Goal: Task Accomplishment & Management: Use online tool/utility

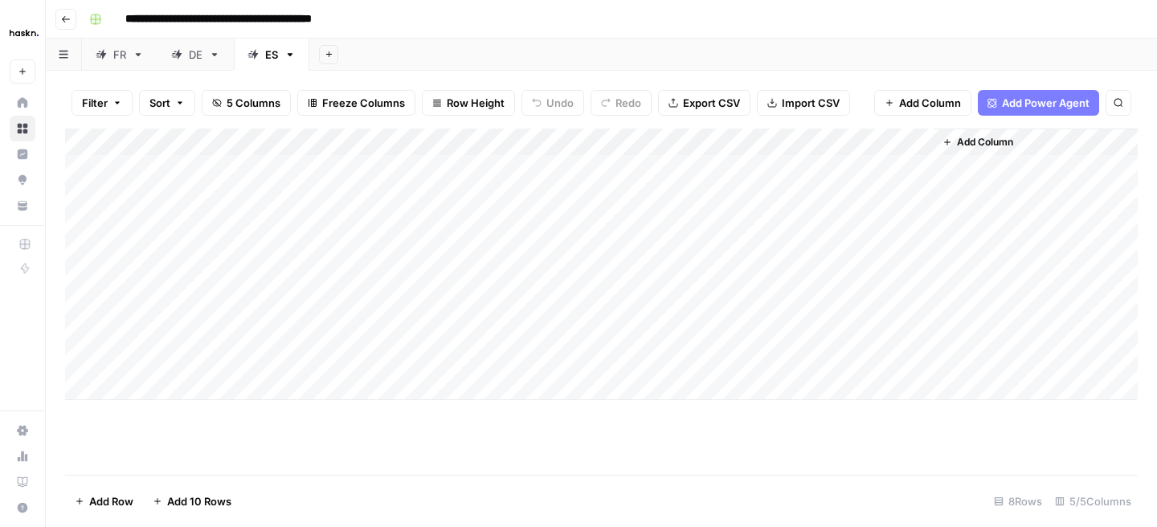
click at [125, 64] on link "FR" at bounding box center [120, 55] width 76 height 32
click at [764, 375] on div "Add Column" at bounding box center [601, 302] width 1073 height 346
click at [617, 377] on div "Add Column" at bounding box center [601, 302] width 1073 height 346
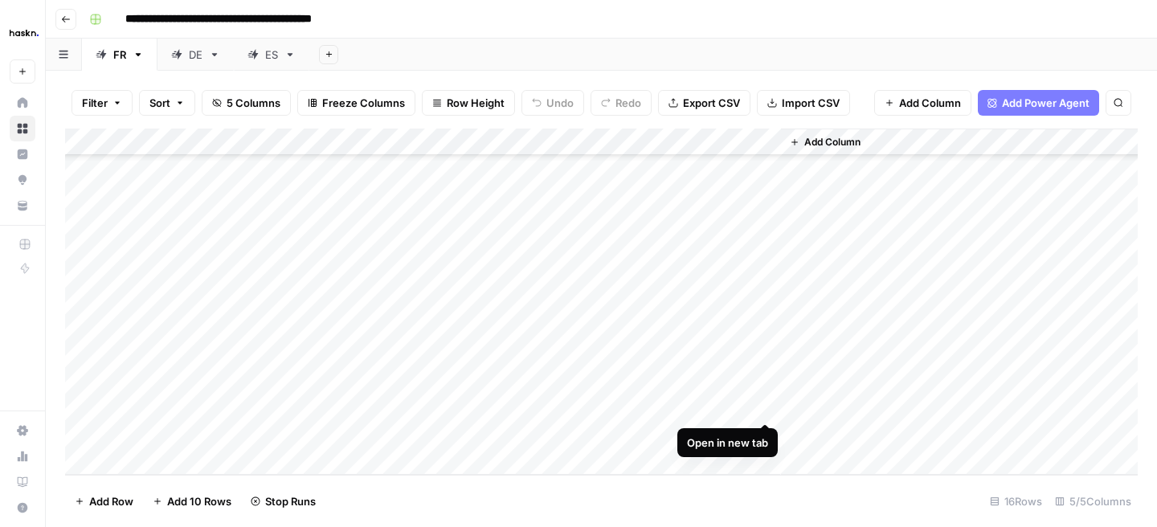
click at [770, 403] on div "Add Column" at bounding box center [601, 302] width 1073 height 346
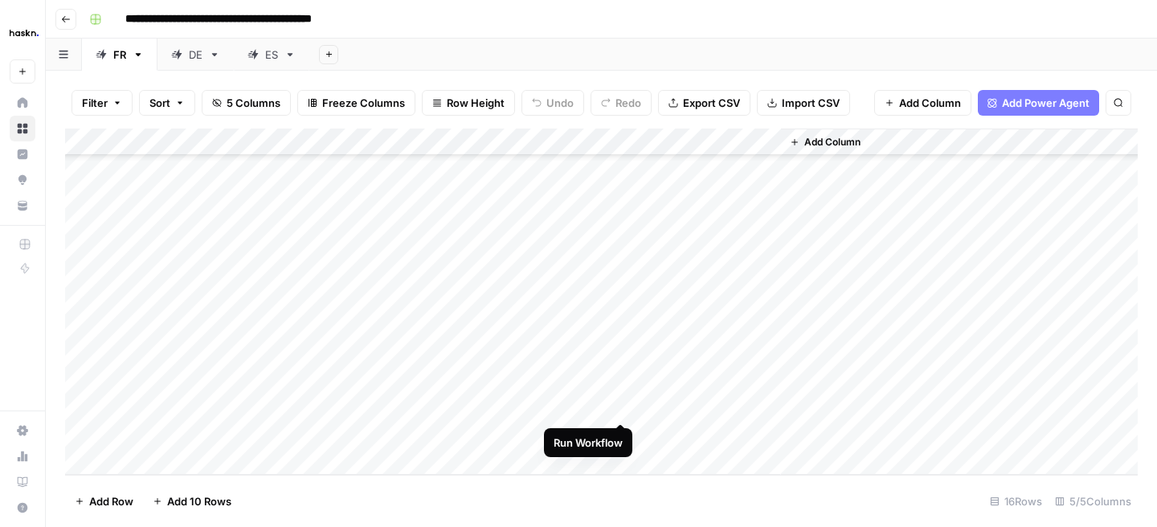
click at [620, 401] on div "Add Column" at bounding box center [601, 302] width 1073 height 346
click at [764, 433] on div "Add Column" at bounding box center [601, 302] width 1073 height 346
click at [624, 440] on div "Add Column" at bounding box center [601, 302] width 1073 height 346
click at [763, 379] on div "Add Column" at bounding box center [601, 302] width 1073 height 346
click at [605, 144] on div "Add Column" at bounding box center [601, 302] width 1073 height 346
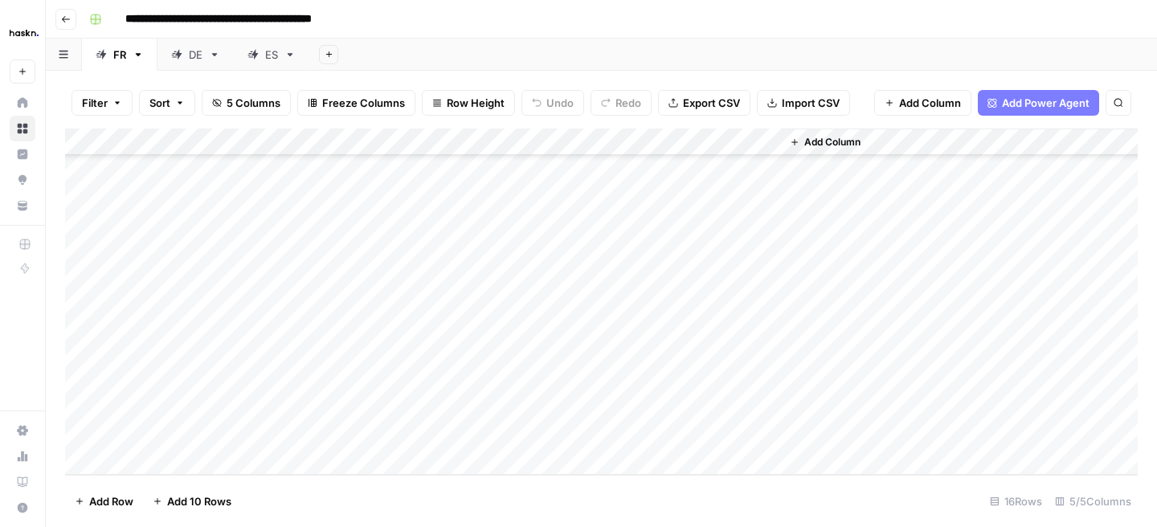
click at [1027, 399] on div "Add Column" at bounding box center [959, 302] width 357 height 346
click at [619, 375] on div "Add Column" at bounding box center [601, 302] width 1073 height 346
click at [766, 407] on div "Add Column" at bounding box center [601, 302] width 1073 height 346
click at [620, 407] on div "Add Column" at bounding box center [601, 302] width 1073 height 346
click at [762, 434] on div "Add Column" at bounding box center [601, 302] width 1073 height 346
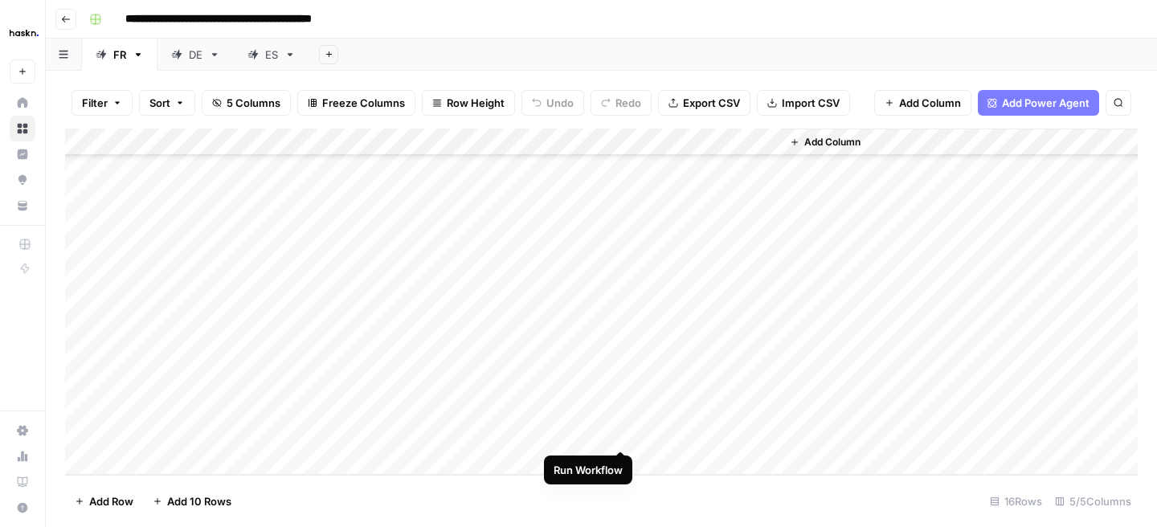
click at [625, 433] on div "Add Column" at bounding box center [601, 302] width 1073 height 346
click at [702, 299] on div "Add Column" at bounding box center [601, 302] width 1073 height 346
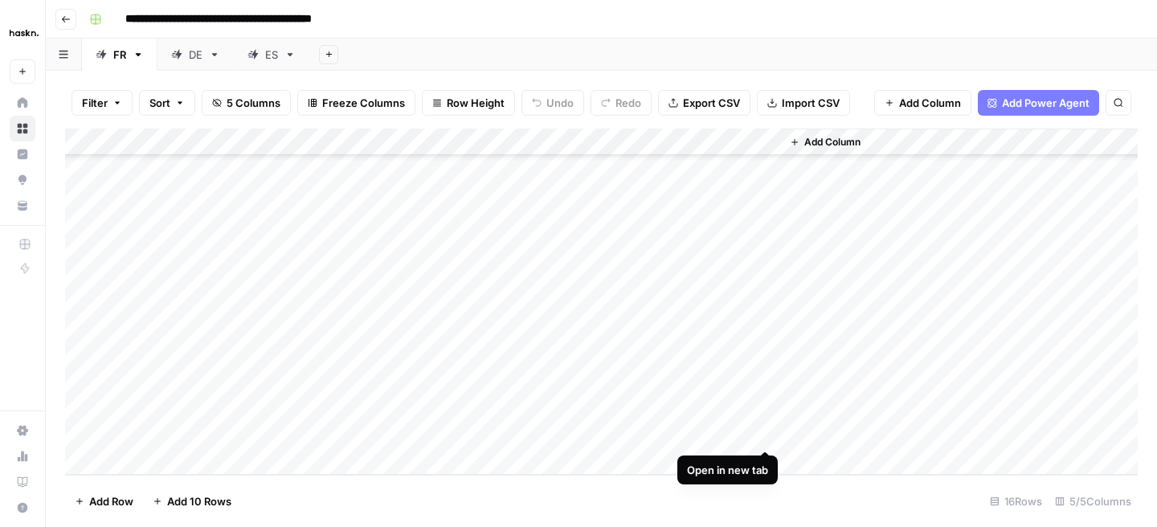
click at [768, 439] on div "Add Column" at bounding box center [601, 302] width 1073 height 346
click at [601, 381] on div "Add Column" at bounding box center [601, 302] width 1073 height 346
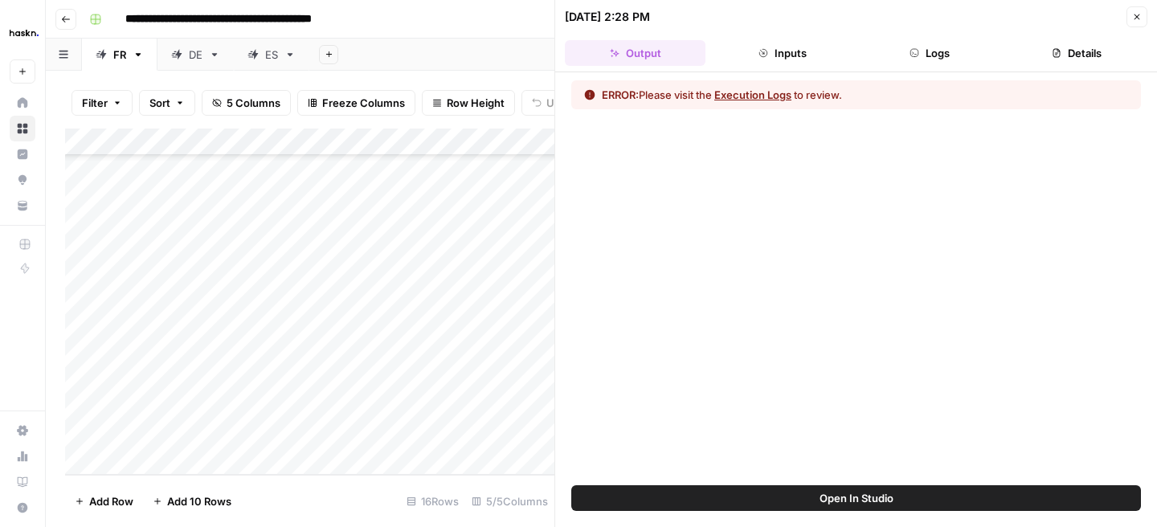
click at [939, 51] on button "Logs" at bounding box center [930, 53] width 141 height 26
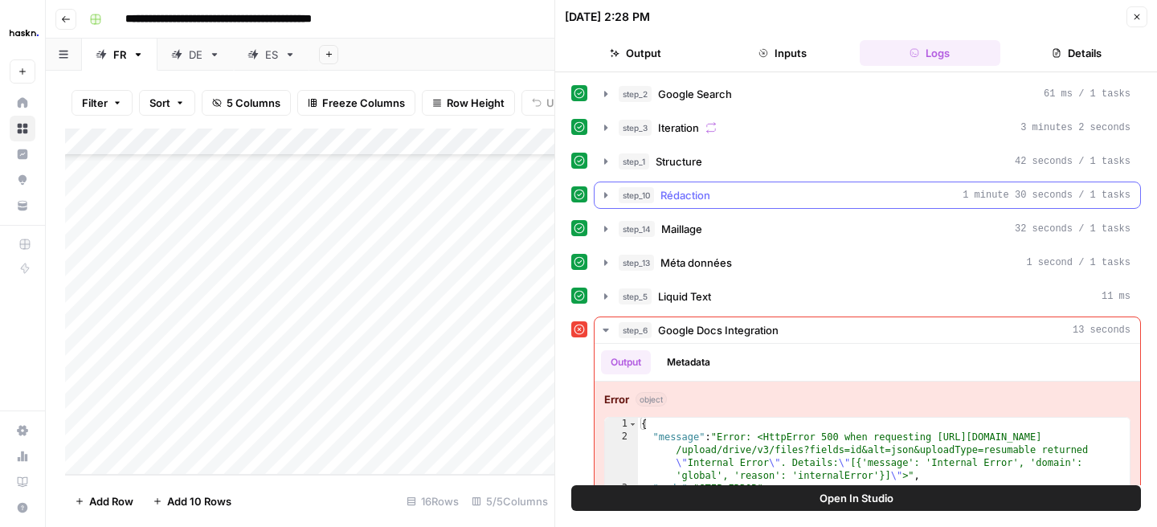
scroll to position [40, 0]
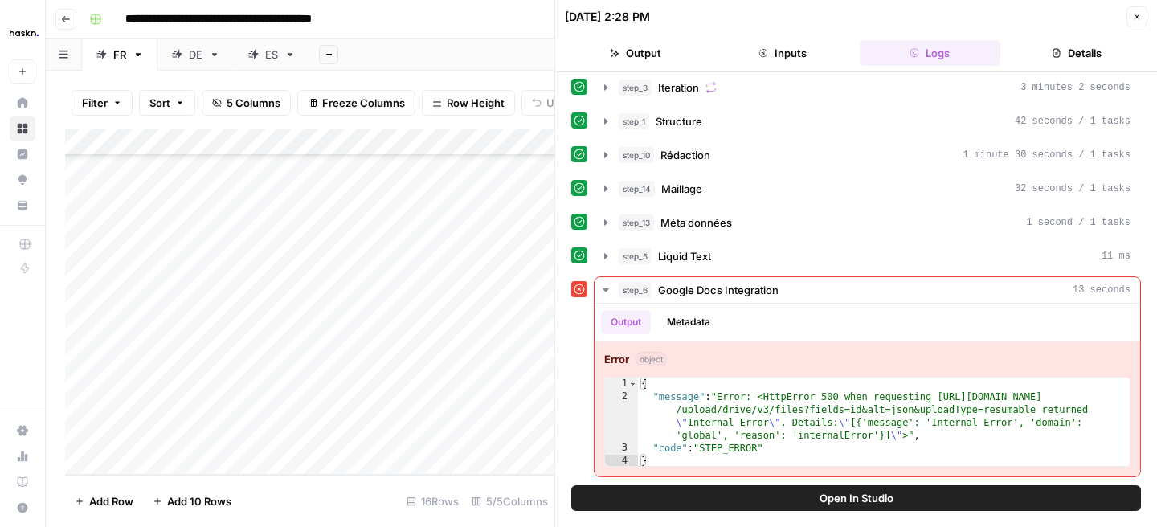
click at [1132, 20] on icon "button" at bounding box center [1137, 17] width 10 height 10
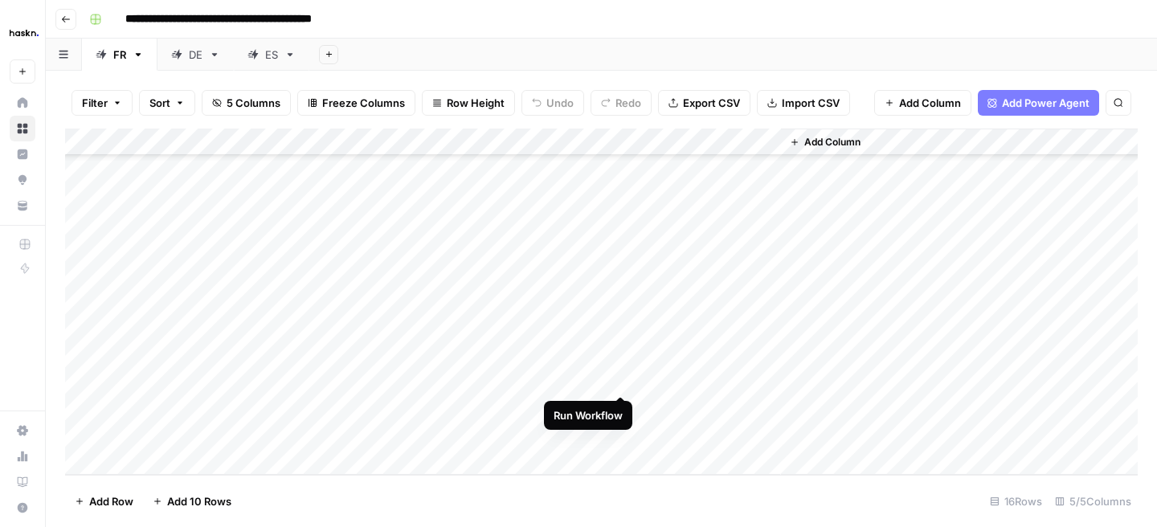
click at [627, 380] on div "Add Column" at bounding box center [601, 302] width 1073 height 346
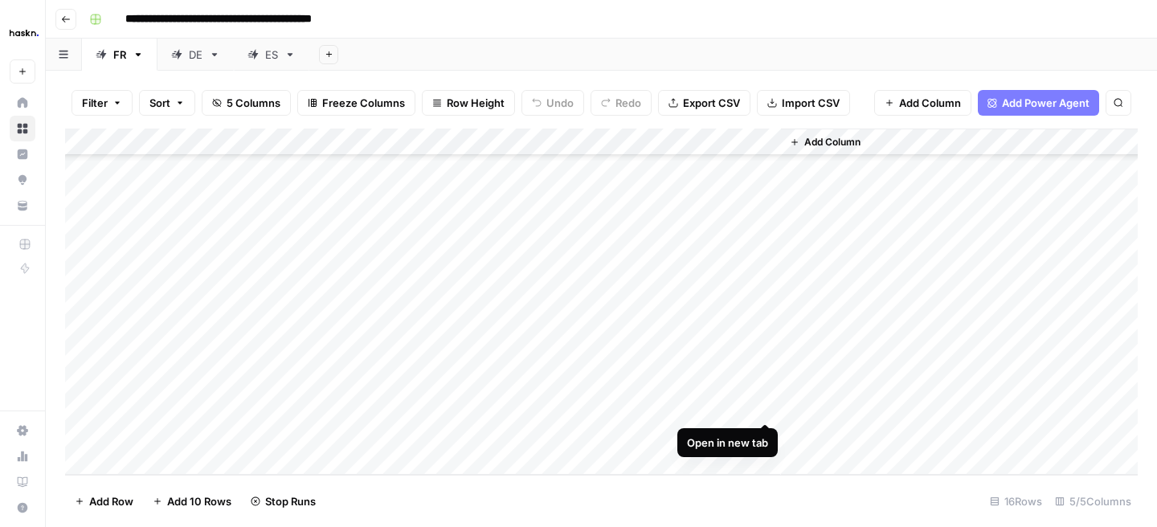
click at [768, 404] on div "Add Column" at bounding box center [601, 302] width 1073 height 346
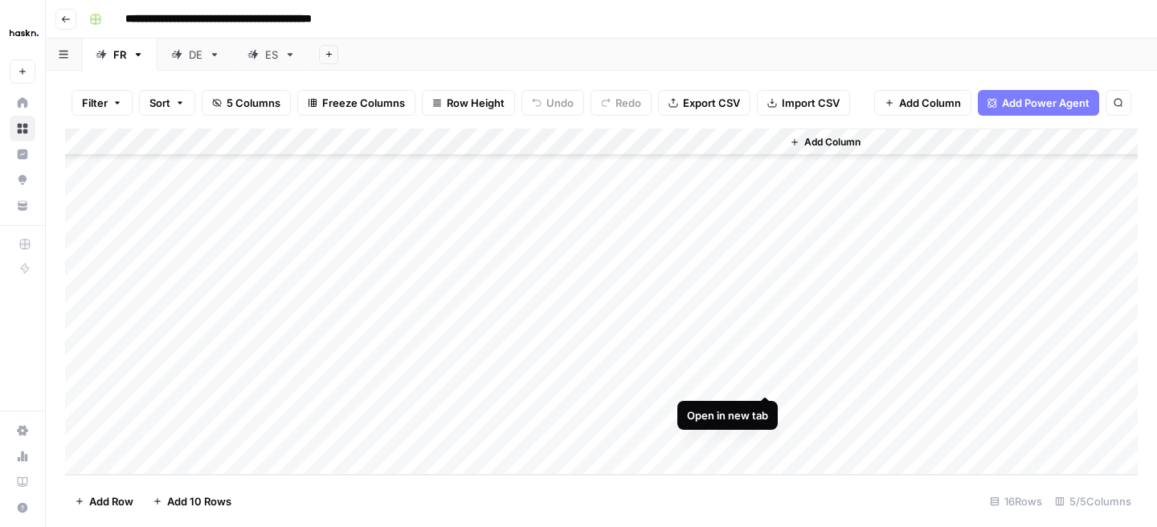
click at [771, 375] on div "Add Column" at bounding box center [601, 302] width 1073 height 346
click at [271, 62] on link "ES" at bounding box center [272, 55] width 76 height 32
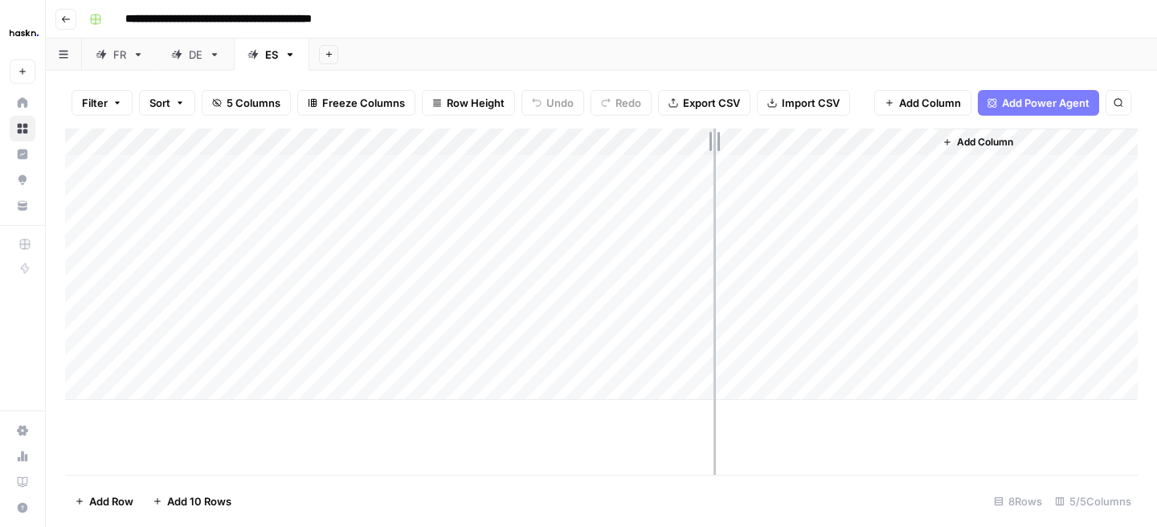
drag, startPoint x: 787, startPoint y: 135, endPoint x: 714, endPoint y: 135, distance: 73.1
click at [714, 135] on div "Add Column" at bounding box center [601, 265] width 1073 height 272
click at [679, 140] on div "Add Column" at bounding box center [601, 265] width 1073 height 272
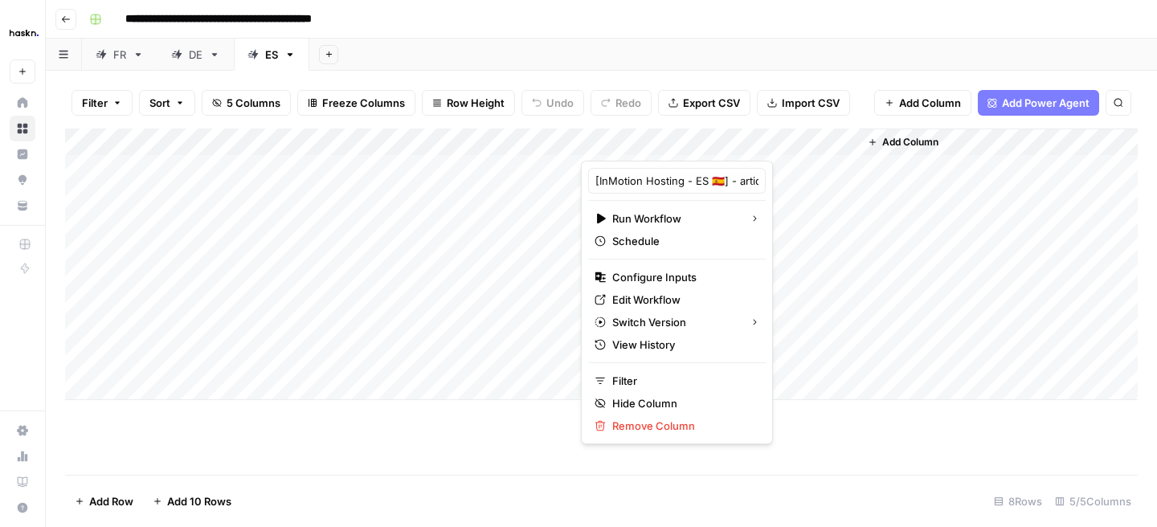
click at [240, 300] on div "Add Column" at bounding box center [601, 265] width 1073 height 272
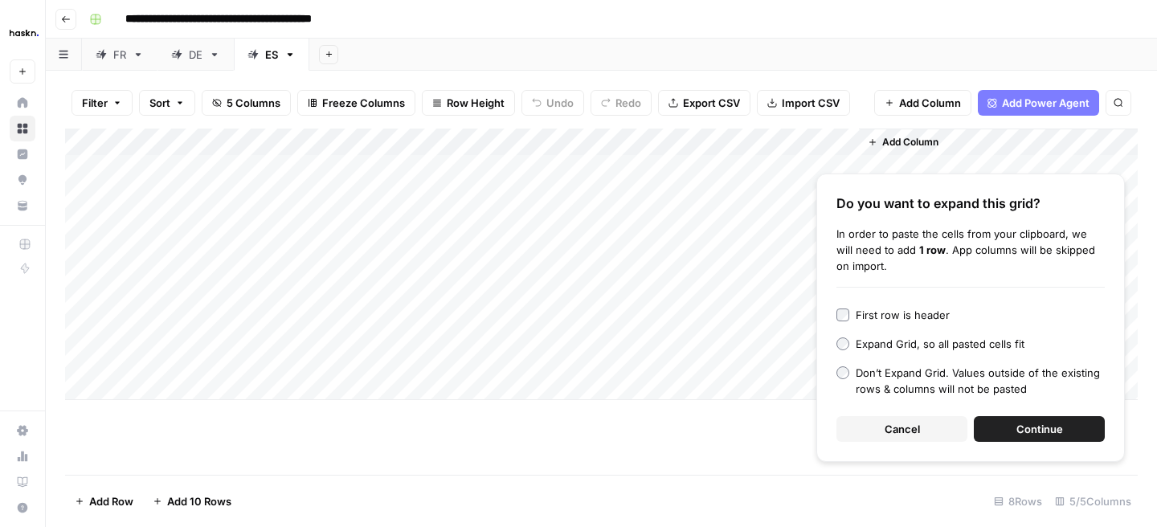
click at [1013, 429] on button "Continue" at bounding box center [1039, 429] width 131 height 26
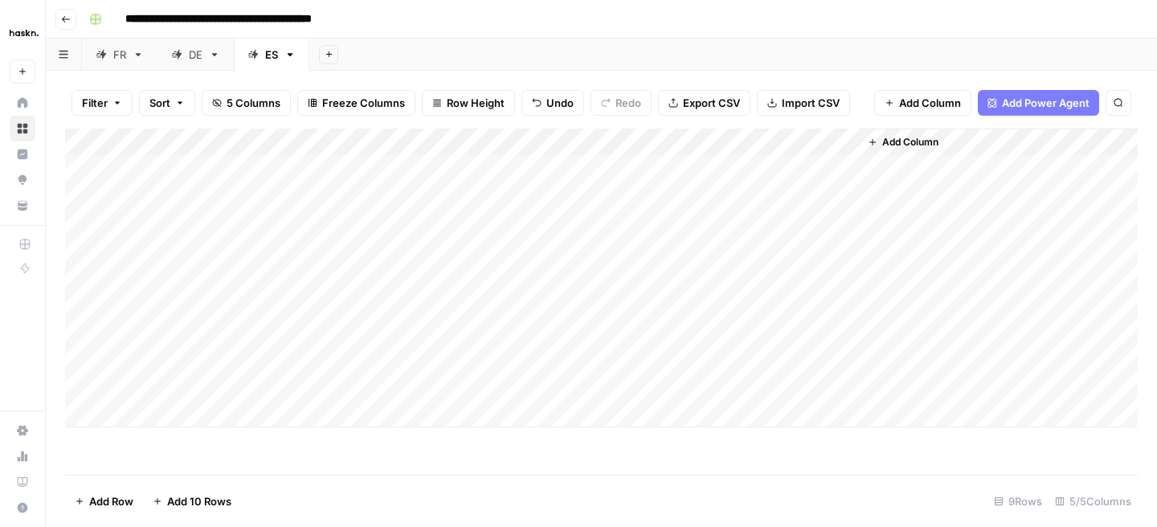
click at [191, 278] on div "Add Column" at bounding box center [601, 278] width 1073 height 299
click at [178, 297] on div "Add Column" at bounding box center [601, 278] width 1073 height 299
type textarea "**"
click at [163, 334] on div "Add Column" at bounding box center [601, 278] width 1073 height 299
type textarea "**"
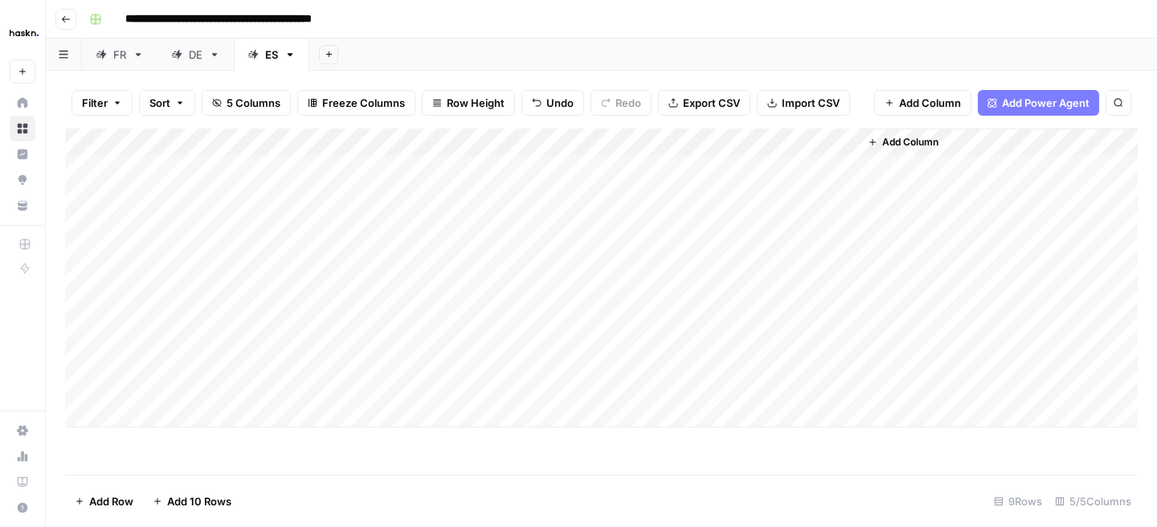
click at [160, 364] on div "Add Column" at bounding box center [601, 278] width 1073 height 299
type textarea "**"
click at [510, 392] on div "Add Column" at bounding box center [601, 278] width 1073 height 299
click at [169, 362] on div "Add Column" at bounding box center [601, 278] width 1073 height 299
type textarea "**"
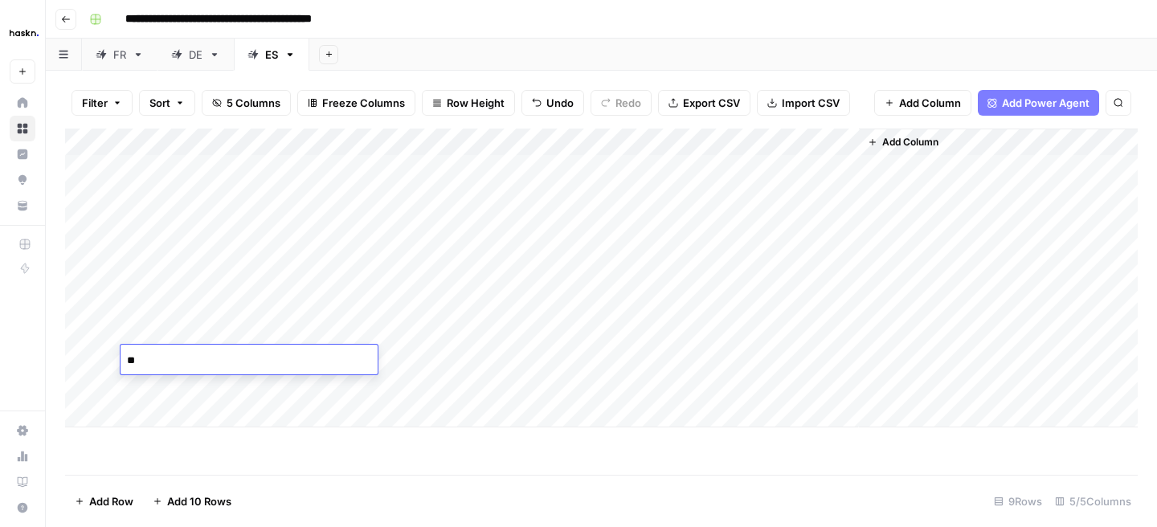
click at [165, 385] on div "Add Column" at bounding box center [601, 278] width 1073 height 299
type textarea "*"
click at [436, 294] on div "Add Column" at bounding box center [601, 278] width 1073 height 299
click at [182, 384] on div "Add Column" at bounding box center [601, 278] width 1073 height 299
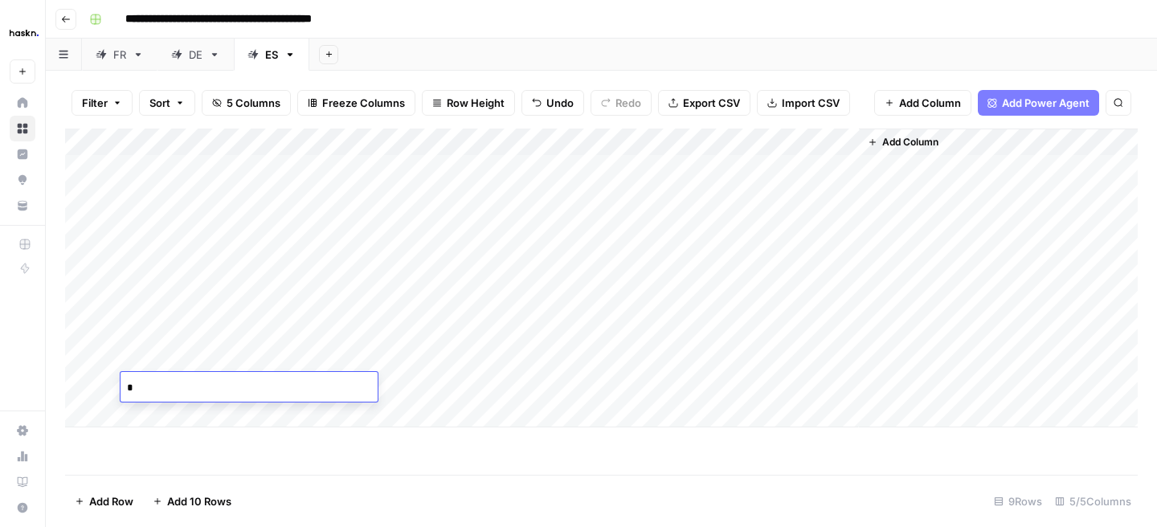
click at [182, 384] on textarea "*" at bounding box center [249, 388] width 257 height 23
type textarea "**"
click at [645, 304] on div "Add Column" at bounding box center [601, 278] width 1073 height 299
click at [645, 336] on div "Add Column" at bounding box center [601, 278] width 1073 height 299
click at [640, 362] on div "Add Column" at bounding box center [601, 278] width 1073 height 299
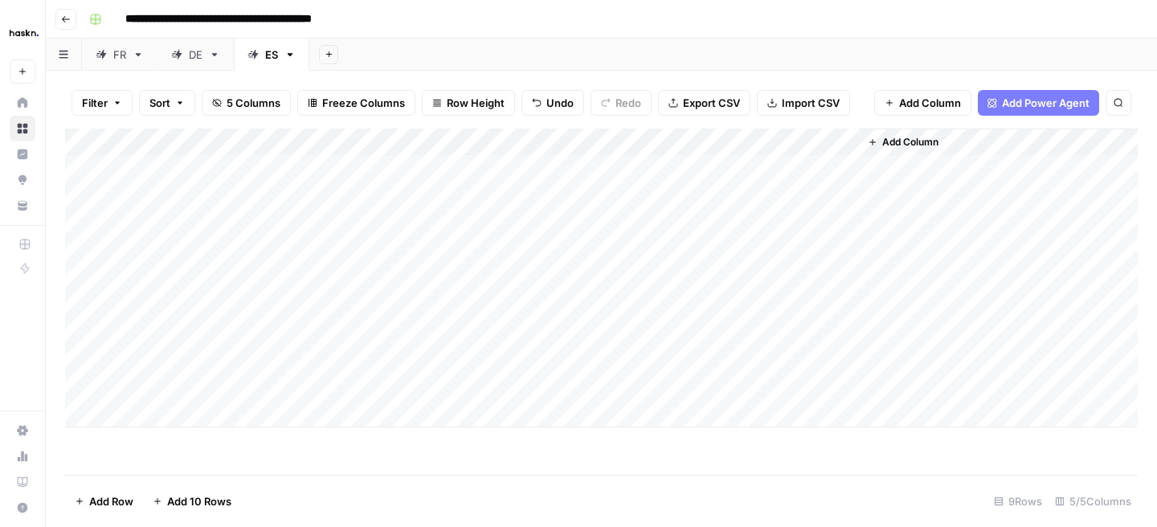
click at [684, 386] on div "Add Column" at bounding box center [601, 278] width 1073 height 299
click at [843, 300] on div "Add Column" at bounding box center [601, 278] width 1073 height 299
click at [700, 302] on div "Add Column" at bounding box center [601, 278] width 1073 height 299
click at [840, 334] on div "Add Column" at bounding box center [601, 278] width 1073 height 299
click at [844, 330] on div "Add Column" at bounding box center [601, 278] width 1073 height 299
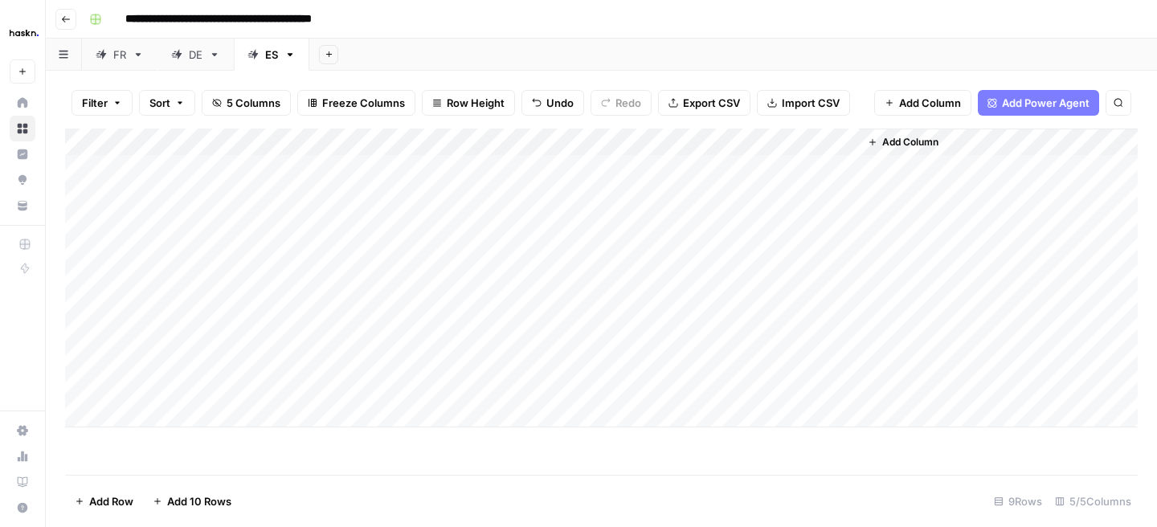
click at [841, 357] on div "Add Column" at bounding box center [601, 278] width 1073 height 299
click at [839, 386] on div "Add Column" at bounding box center [601, 278] width 1073 height 299
click at [837, 302] on div "Add Column" at bounding box center [601, 278] width 1073 height 299
click at [678, 139] on div "Add Column" at bounding box center [601, 278] width 1073 height 299
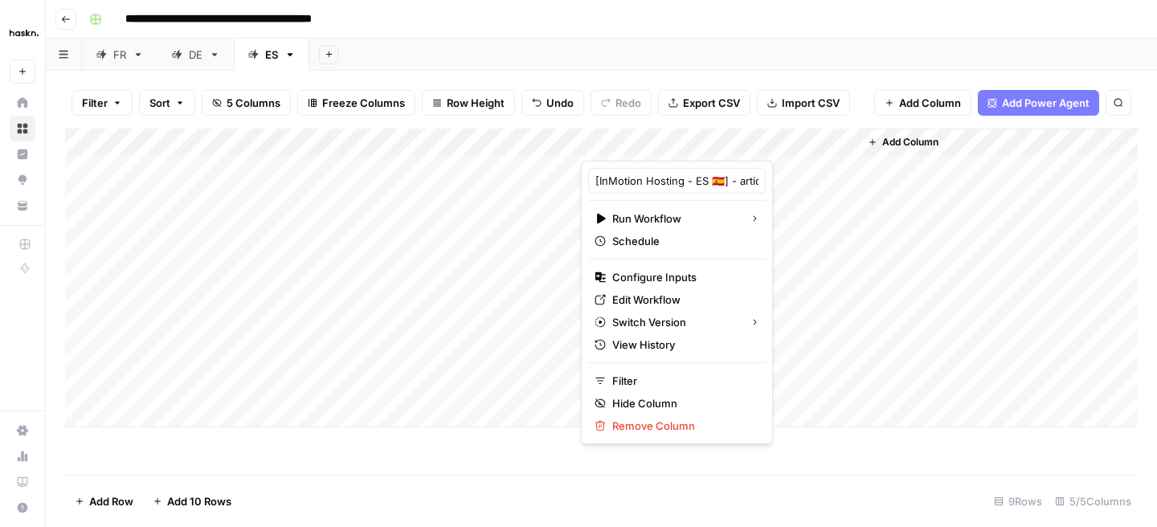
click at [797, 436] on div "Add Column" at bounding box center [601, 302] width 1073 height 346
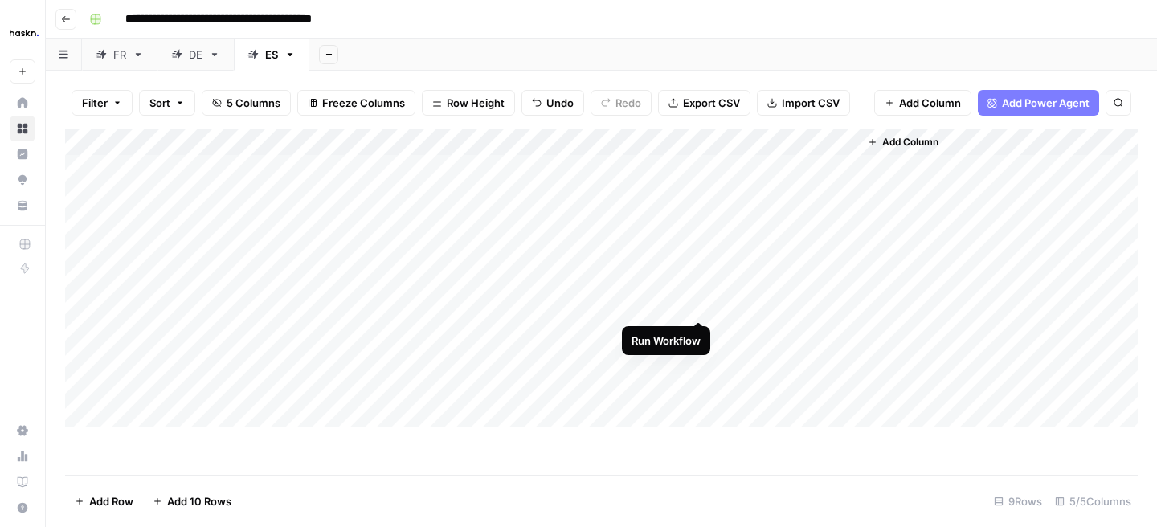
click at [702, 303] on div "Add Column" at bounding box center [601, 278] width 1073 height 299
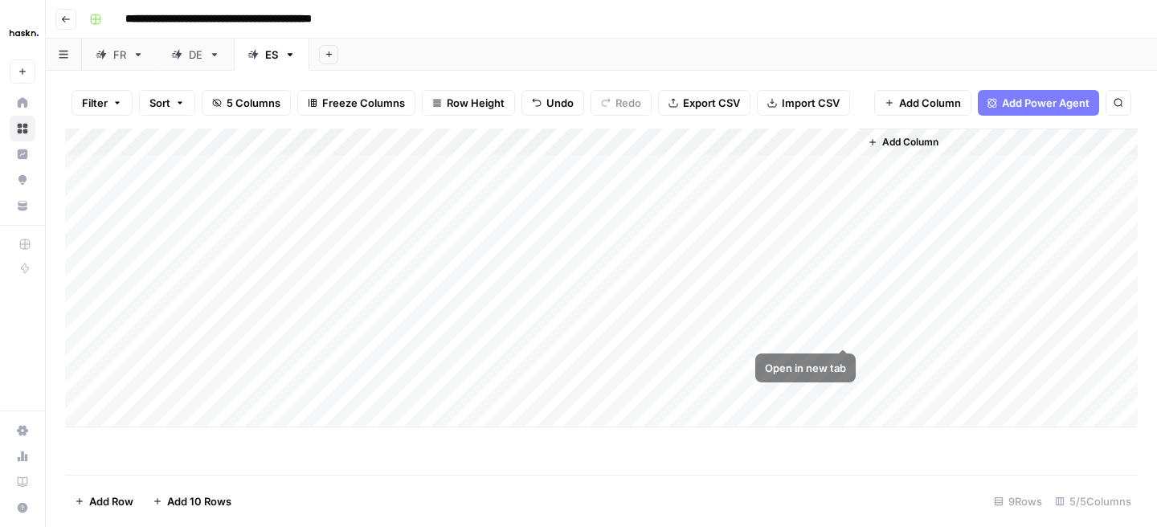
click at [841, 309] on div "Add Column" at bounding box center [601, 278] width 1073 height 299
click at [680, 147] on div "Add Column" at bounding box center [601, 278] width 1073 height 299
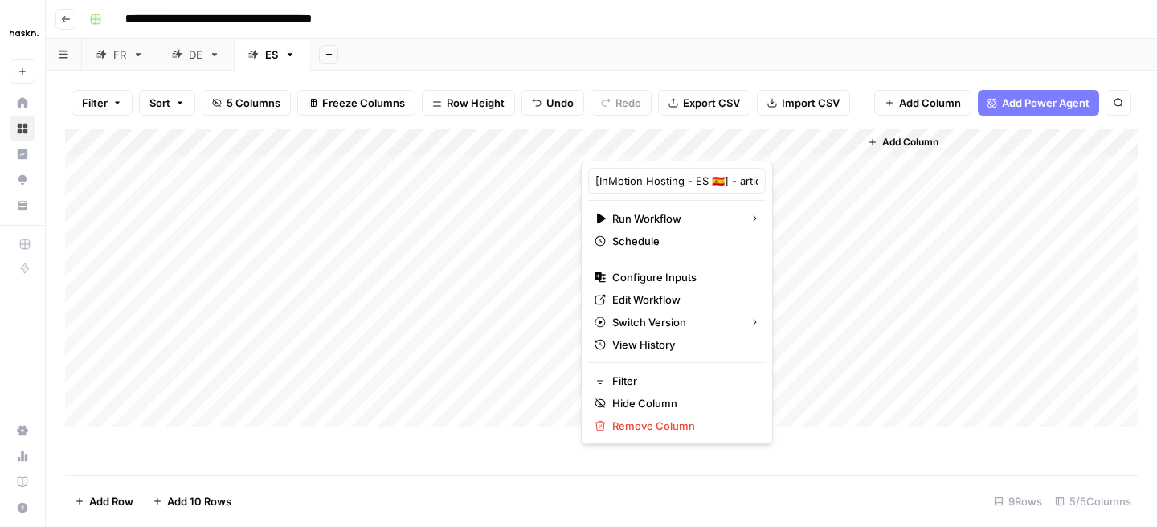
click at [380, 454] on div "Add Column" at bounding box center [601, 302] width 1073 height 346
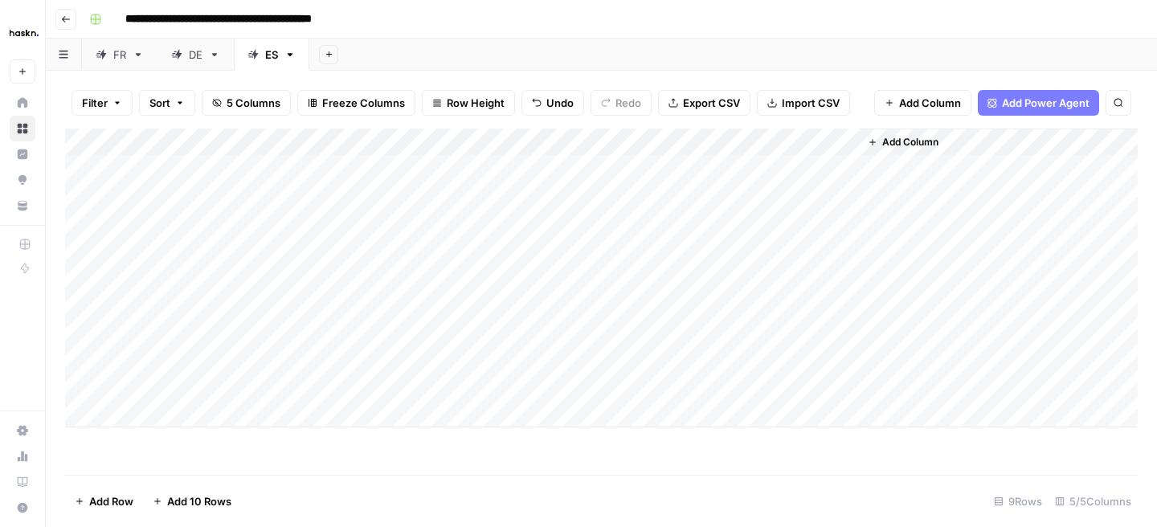
click at [698, 302] on div "Add Column" at bounding box center [601, 278] width 1073 height 299
click at [839, 300] on div "Add Column" at bounding box center [601, 278] width 1073 height 299
click at [195, 52] on div "DE" at bounding box center [196, 55] width 14 height 16
click at [641, 141] on div "Add Column" at bounding box center [601, 237] width 1073 height 217
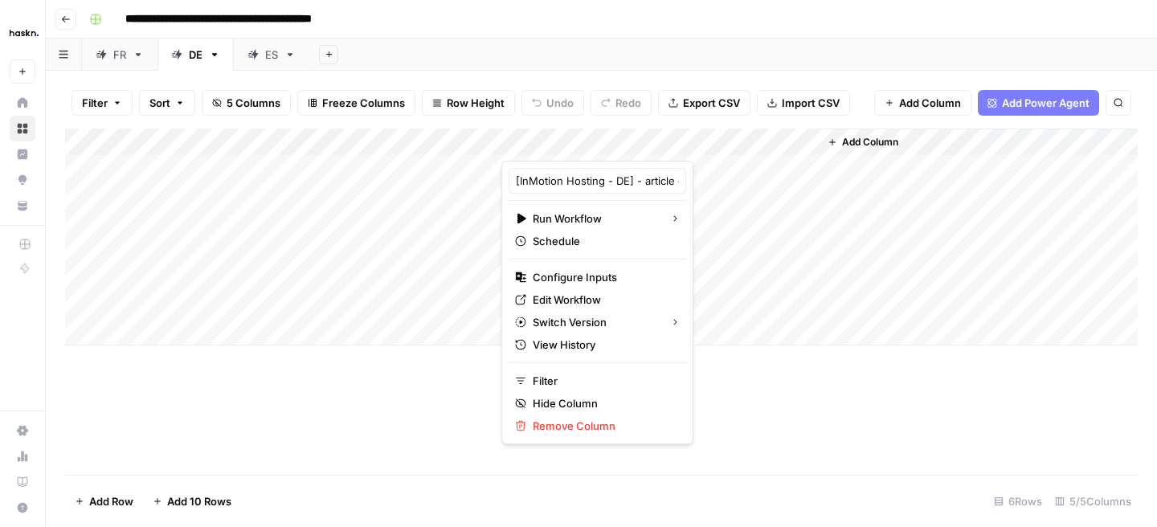
click at [447, 285] on div "Add Column" at bounding box center [601, 237] width 1073 height 217
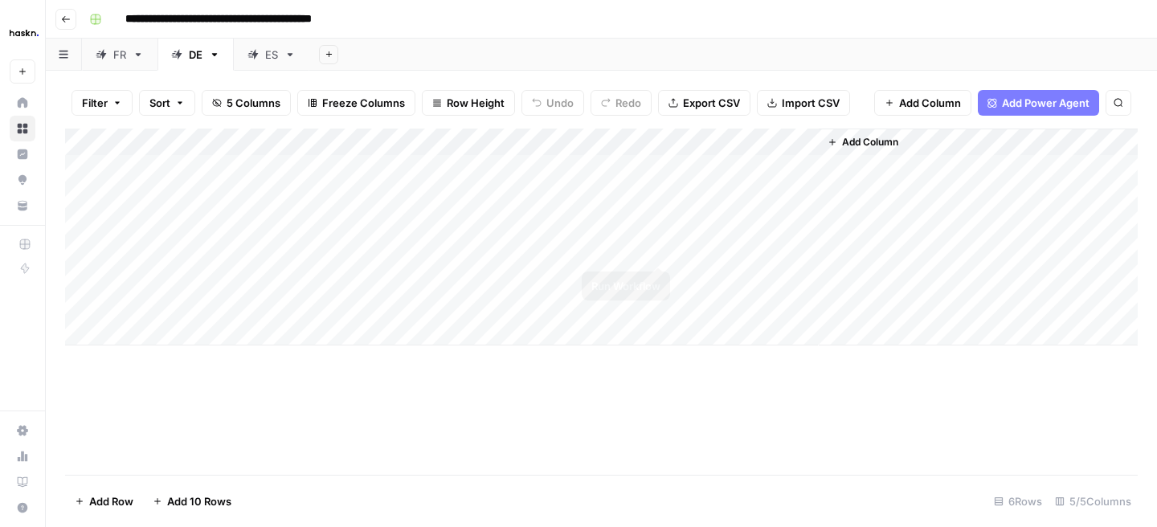
click at [664, 249] on div "Add Column" at bounding box center [601, 237] width 1073 height 217
click at [636, 253] on div "Add Column" at bounding box center [601, 237] width 1073 height 217
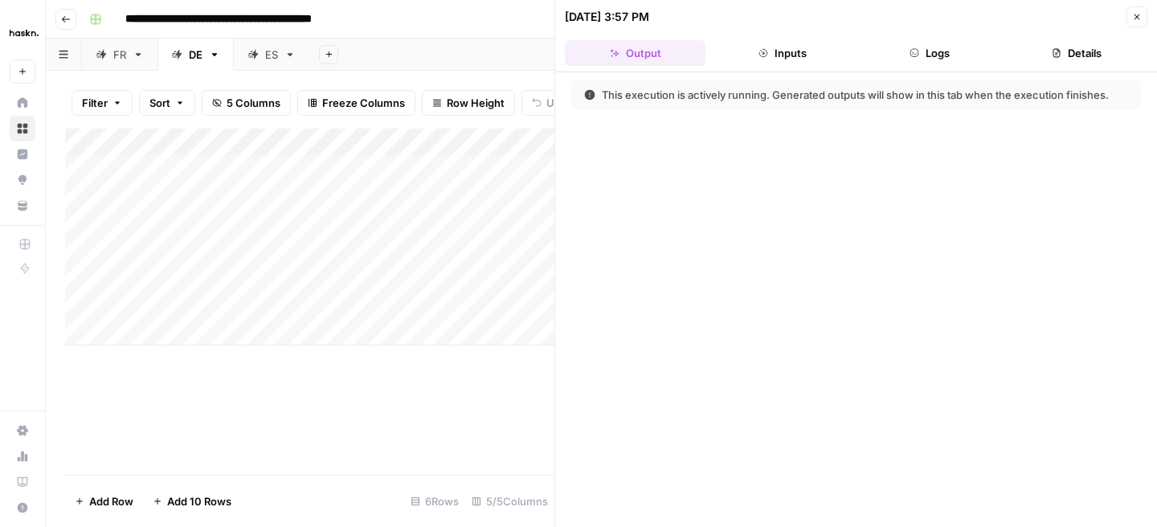
click at [925, 56] on button "Logs" at bounding box center [930, 53] width 141 height 26
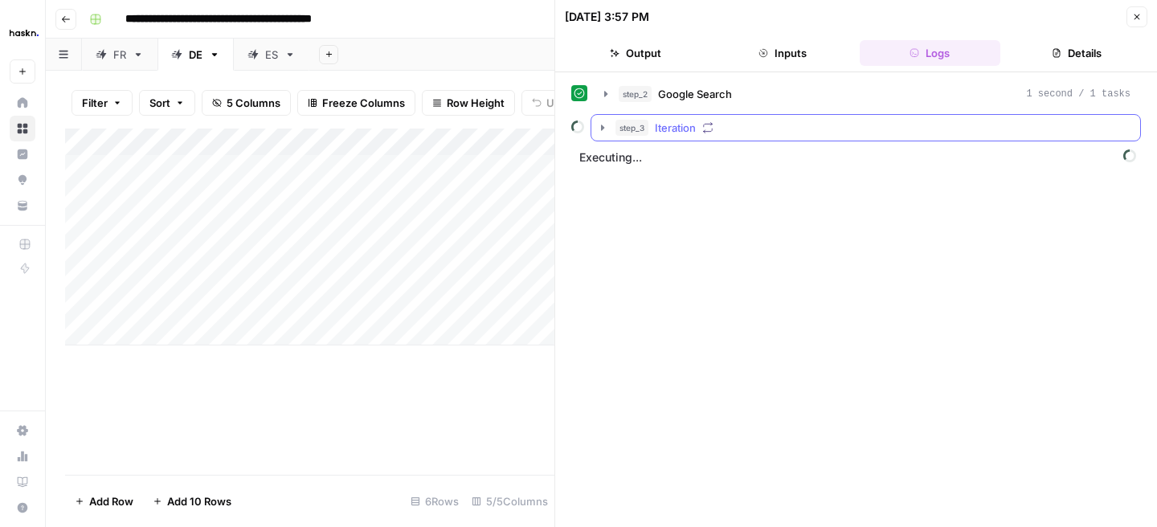
click at [599, 129] on icon "button" at bounding box center [602, 127] width 13 height 13
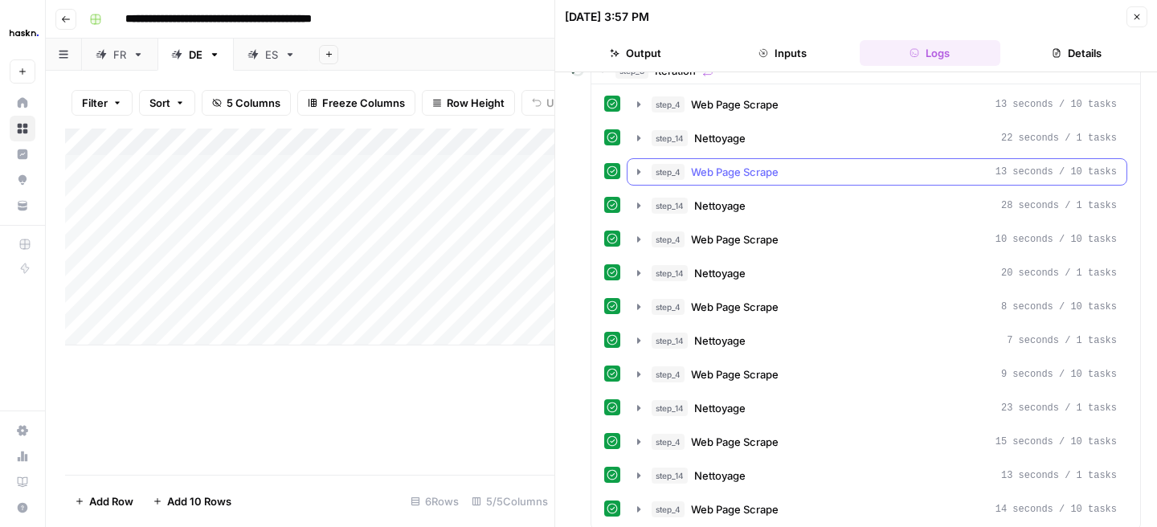
scroll to position [97, 0]
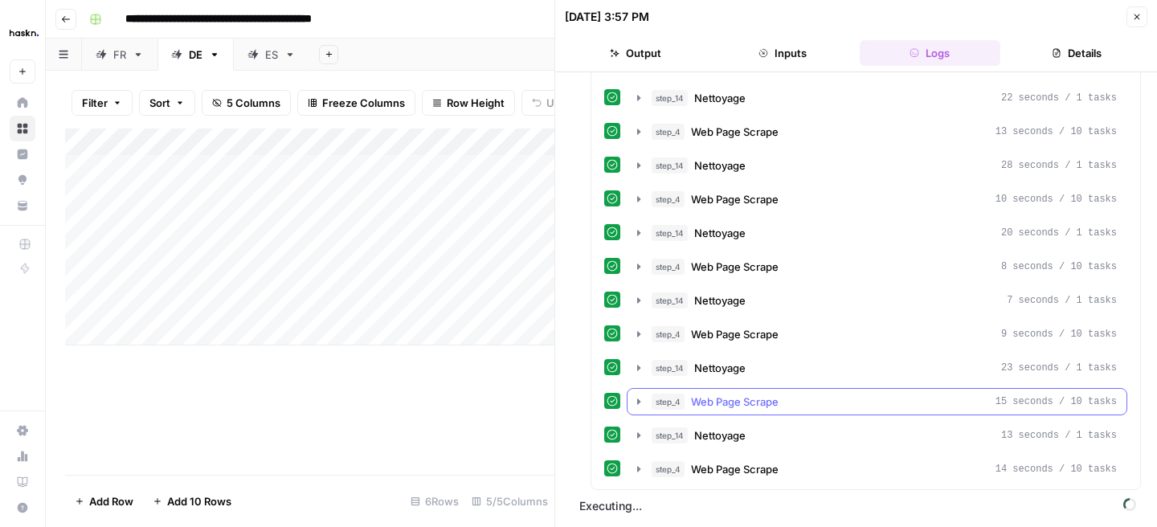
click at [642, 400] on icon "button" at bounding box center [639, 401] width 13 height 13
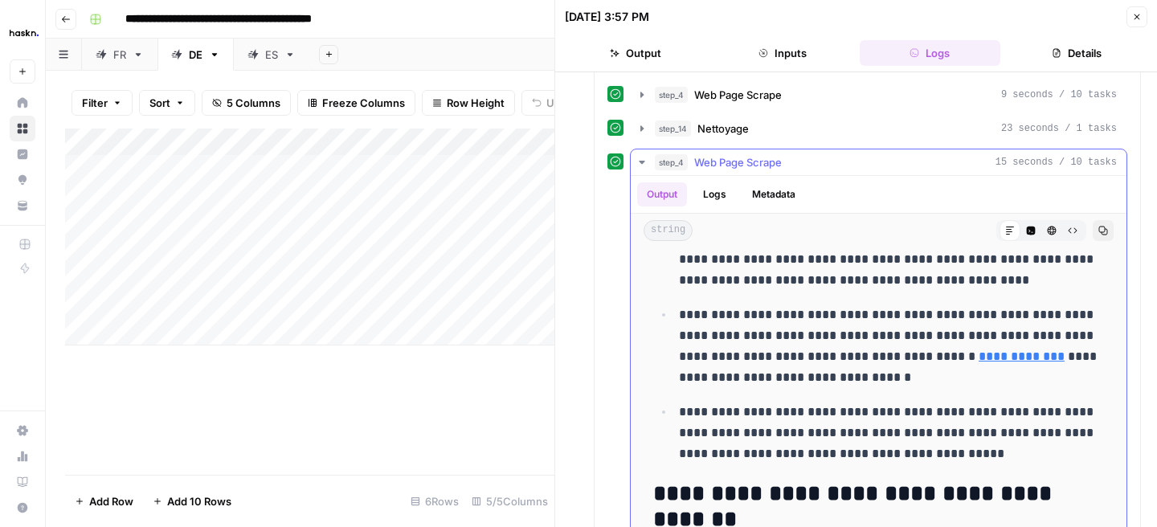
scroll to position [6216, 0]
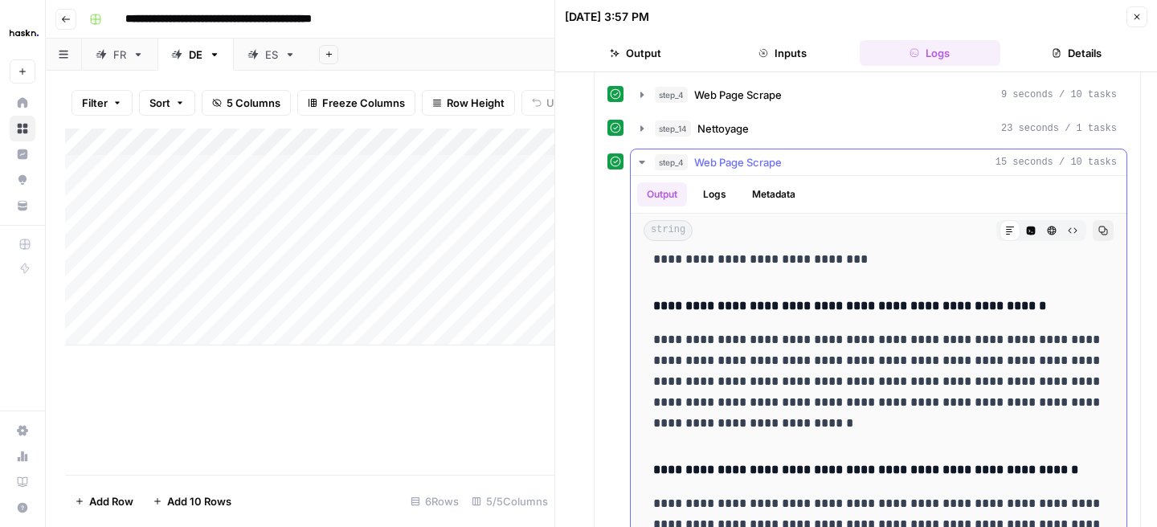
click at [638, 159] on icon "button" at bounding box center [642, 162] width 13 height 13
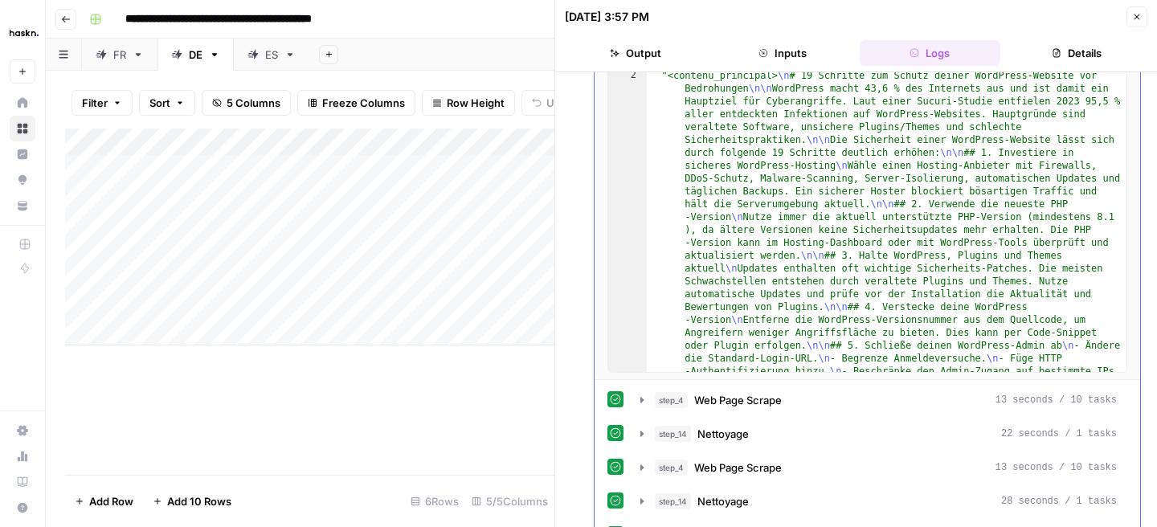
scroll to position [0, 0]
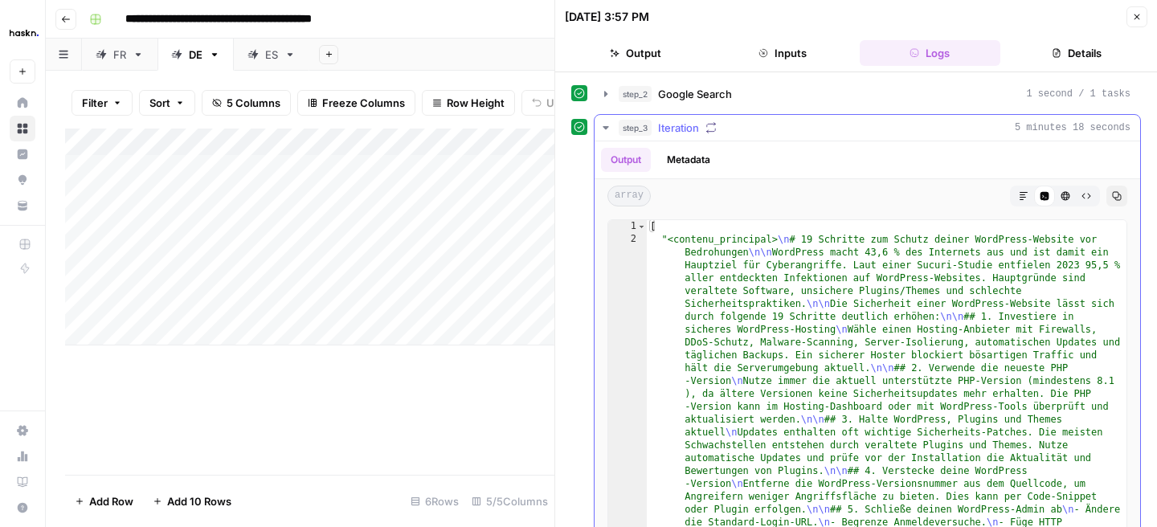
click at [603, 127] on icon "button" at bounding box center [606, 127] width 13 height 13
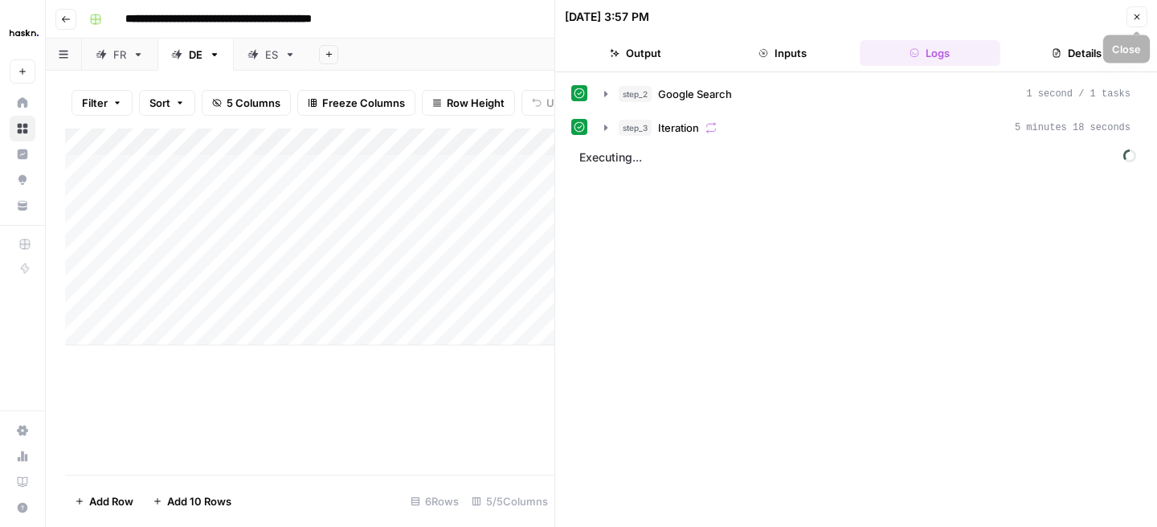
click at [1139, 23] on button "Close" at bounding box center [1137, 16] width 21 height 21
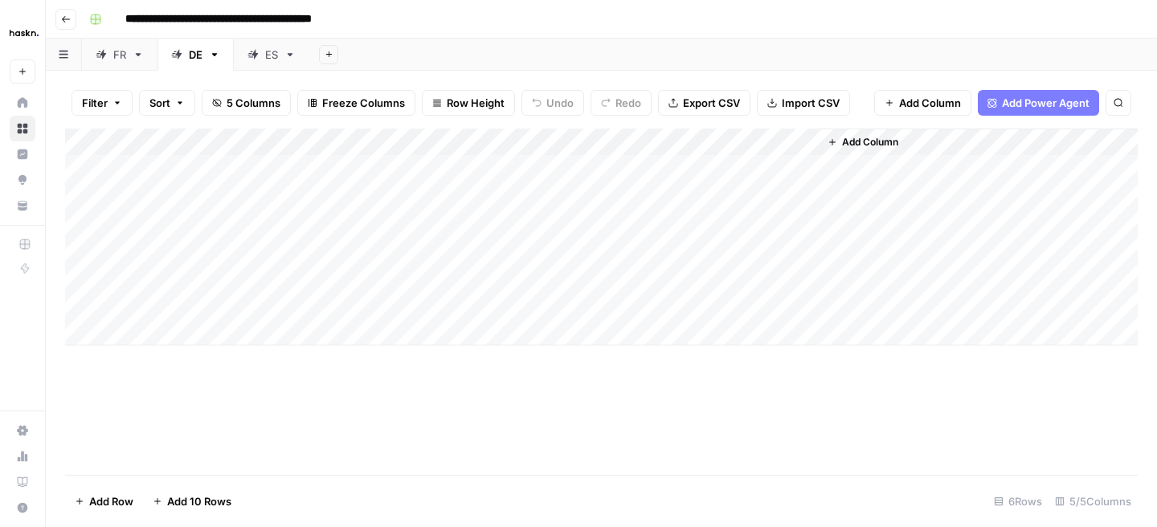
click at [598, 255] on div "Add Column" at bounding box center [601, 237] width 1073 height 217
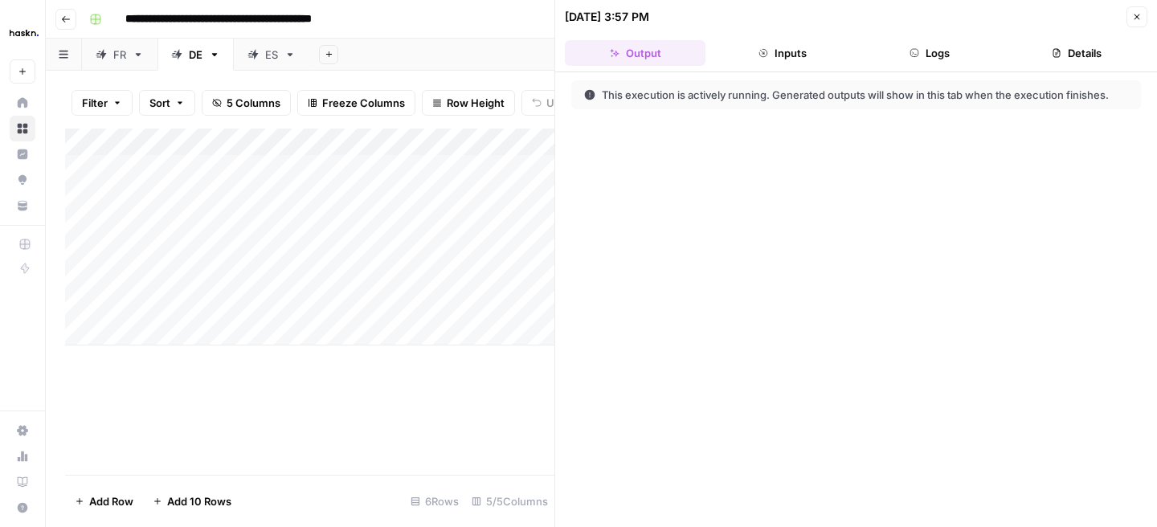
click at [925, 55] on button "Logs" at bounding box center [930, 53] width 141 height 26
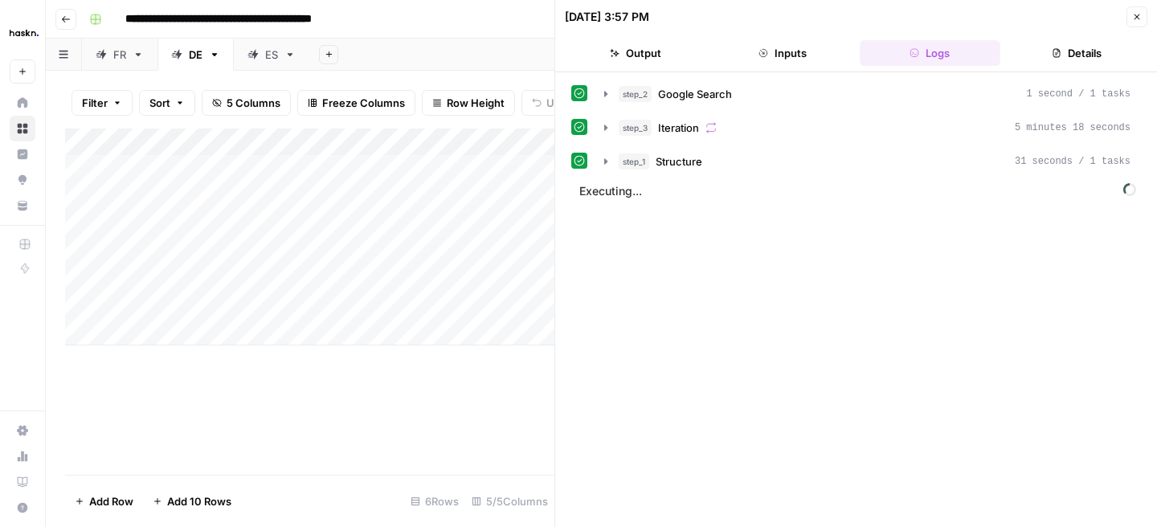
click at [645, 51] on button "Output" at bounding box center [635, 53] width 141 height 26
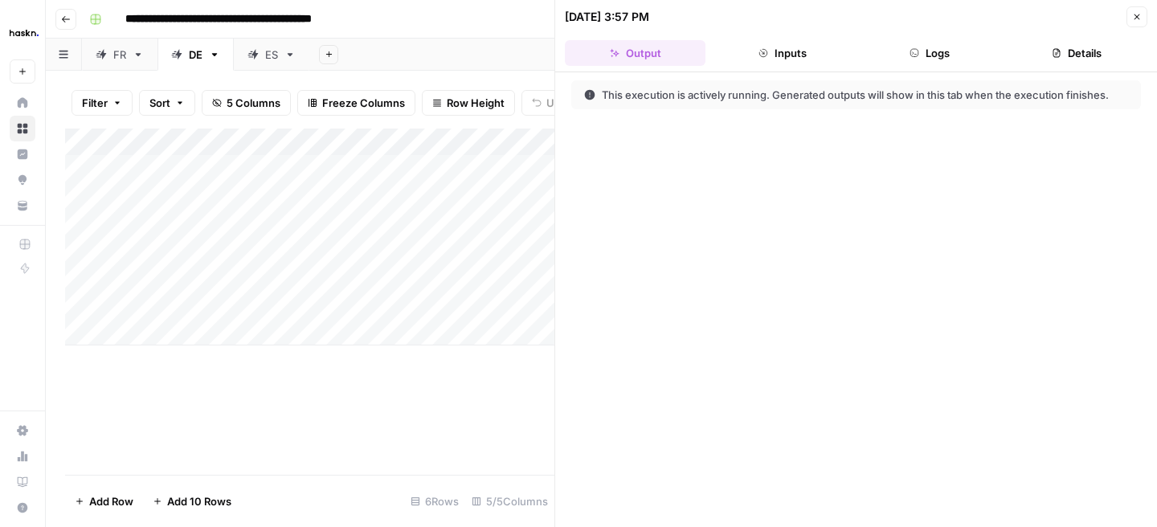
click at [775, 54] on button "Inputs" at bounding box center [782, 53] width 141 height 26
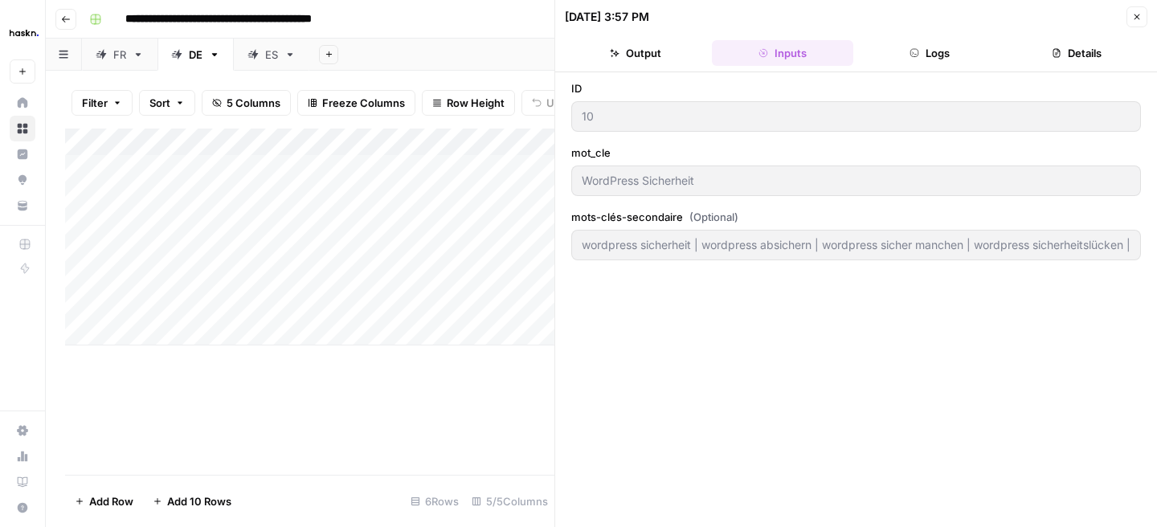
click at [959, 52] on button "Logs" at bounding box center [930, 53] width 141 height 26
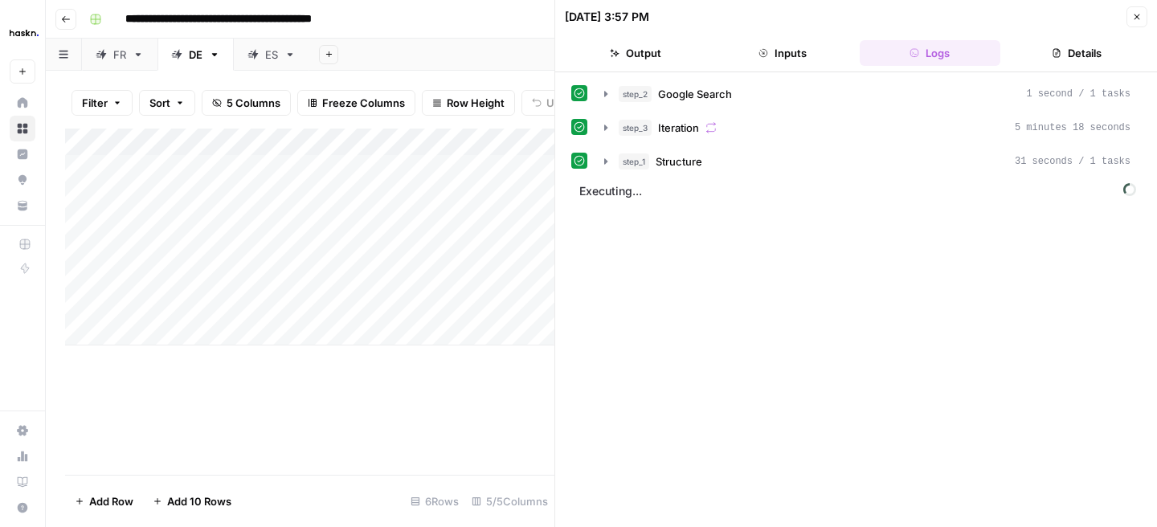
click at [1088, 56] on button "Details" at bounding box center [1077, 53] width 141 height 26
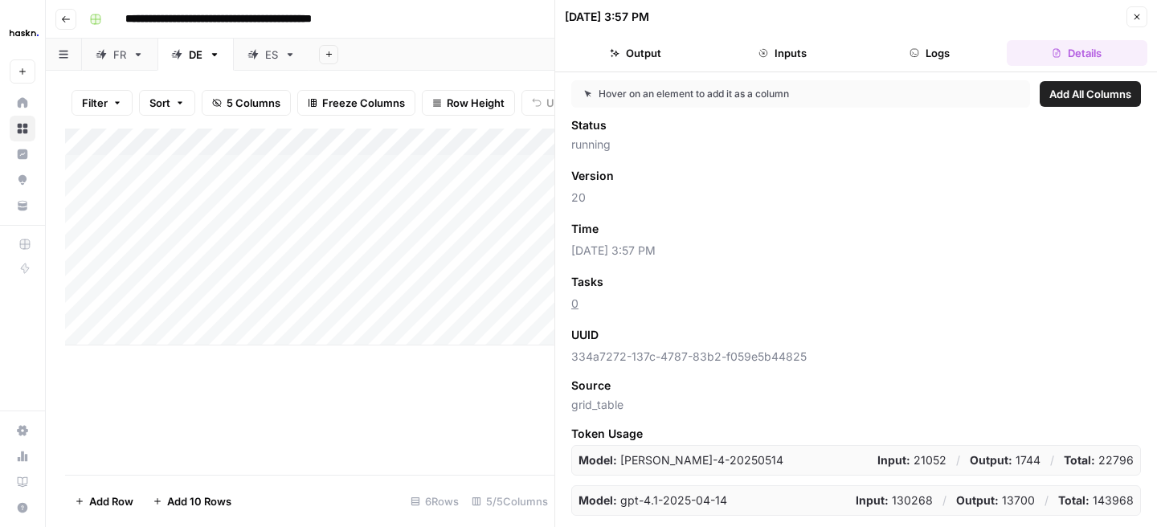
click at [914, 49] on icon "button" at bounding box center [915, 53] width 8 height 8
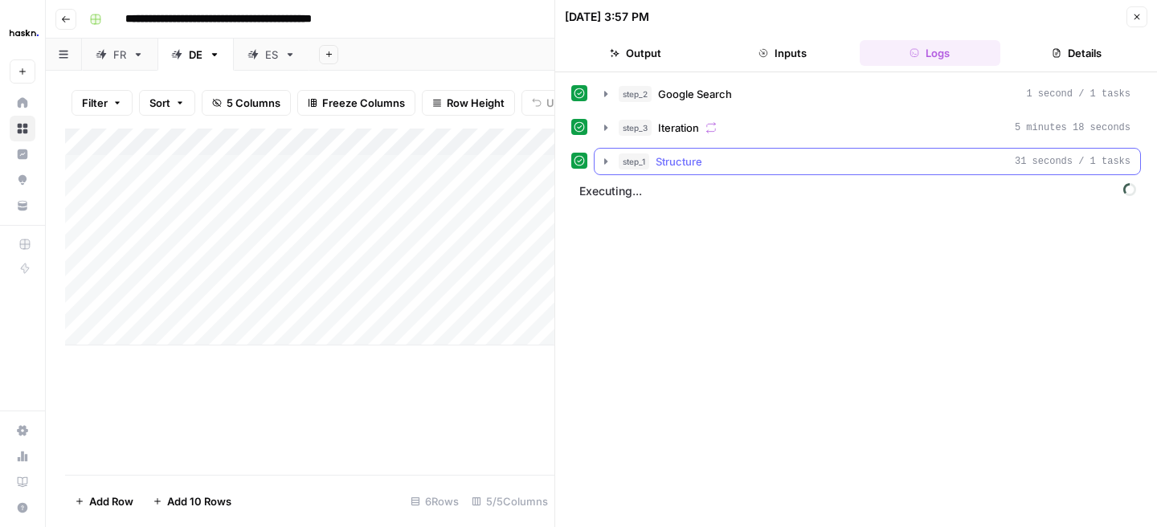
click at [604, 162] on icon "button" at bounding box center [605, 161] width 3 height 6
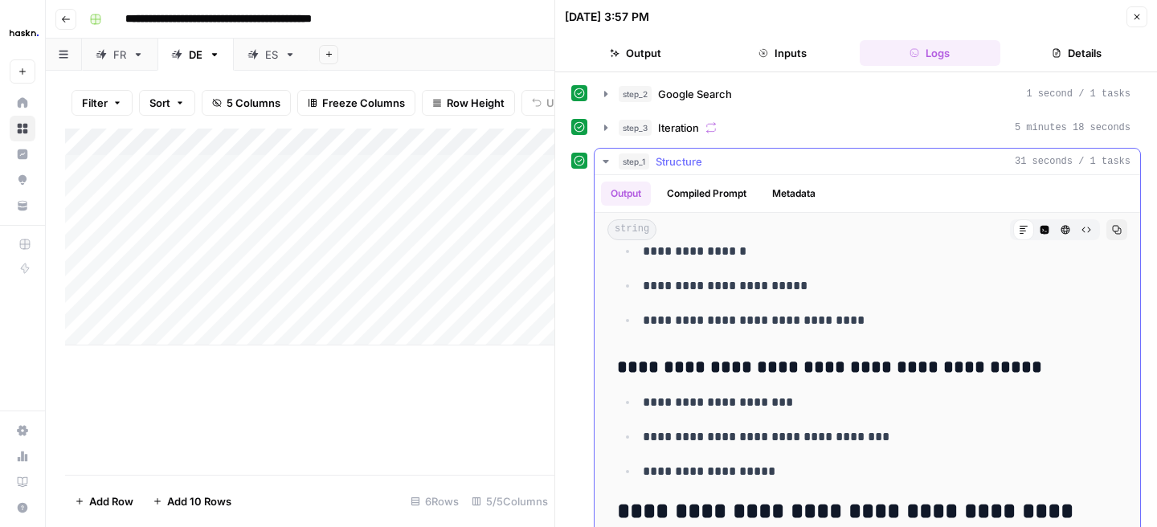
scroll to position [2832, 0]
